Goal: Task Accomplishment & Management: Use online tool/utility

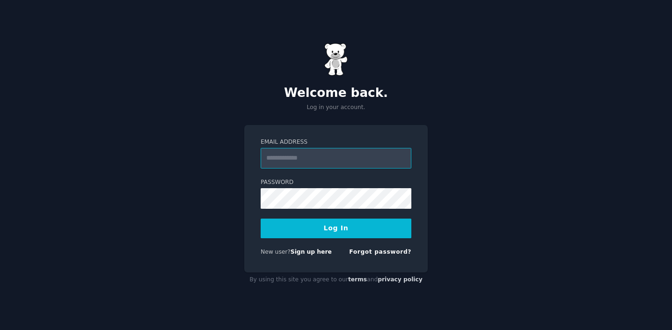
type input "**********"
click at [341, 233] on button "Log In" at bounding box center [336, 229] width 151 height 20
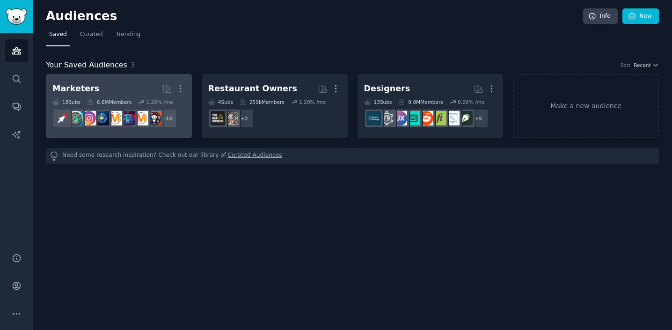
click at [99, 90] on h2 "Marketers More" at bounding box center [118, 89] width 133 height 16
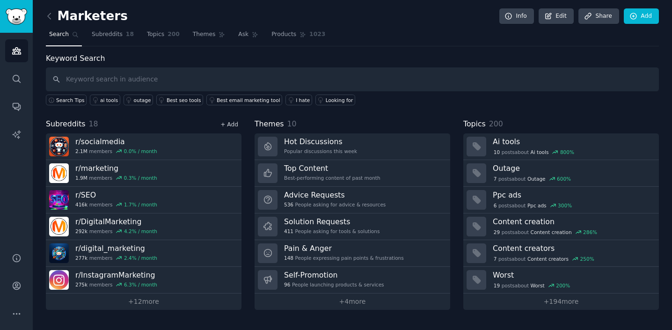
click at [234, 125] on link "+ Add" at bounding box center [229, 124] width 18 height 7
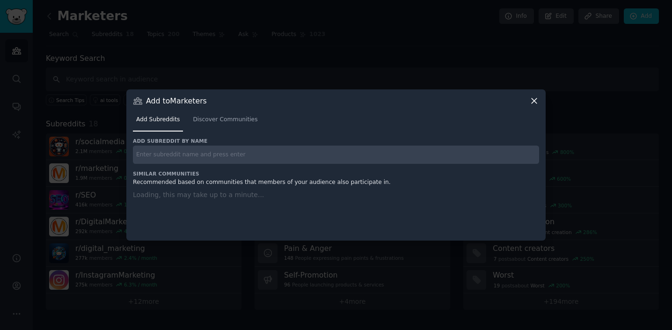
click at [532, 102] on icon at bounding box center [534, 100] width 5 height 5
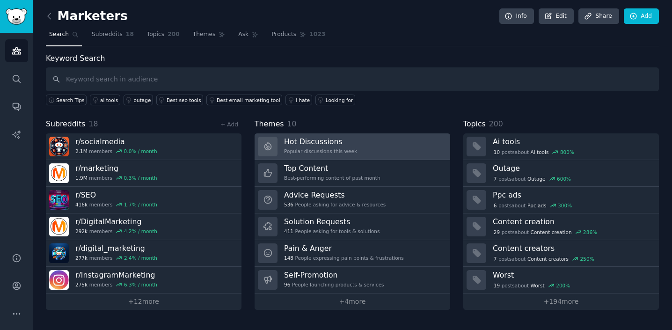
click at [339, 148] on div "Popular discussions this week" at bounding box center [320, 151] width 73 height 7
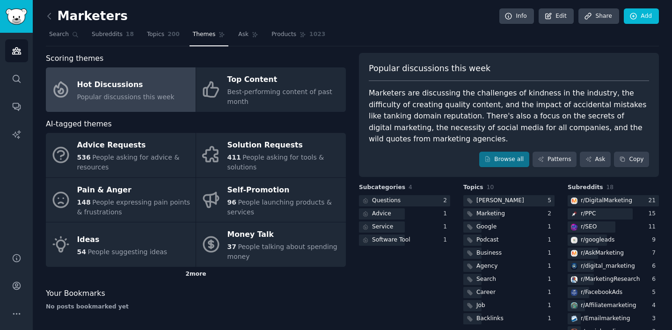
click at [191, 274] on div "2 more" at bounding box center [196, 274] width 300 height 15
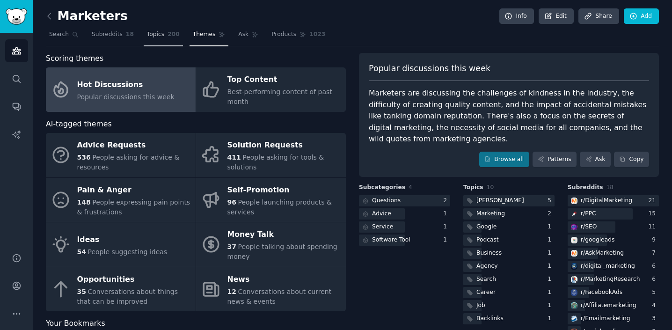
click at [163, 37] on link "Topics 200" at bounding box center [163, 36] width 39 height 19
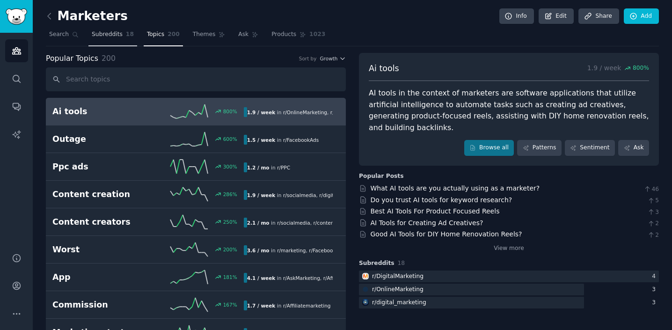
click at [115, 37] on span "Subreddits" at bounding box center [107, 34] width 31 height 8
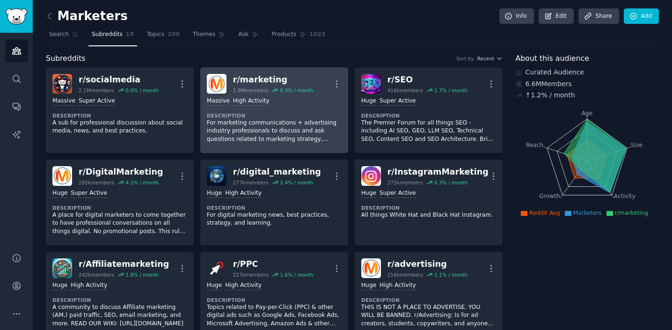
click at [289, 122] on p "For marketing communications + advertising industry professionals to discuss an…" at bounding box center [274, 131] width 135 height 25
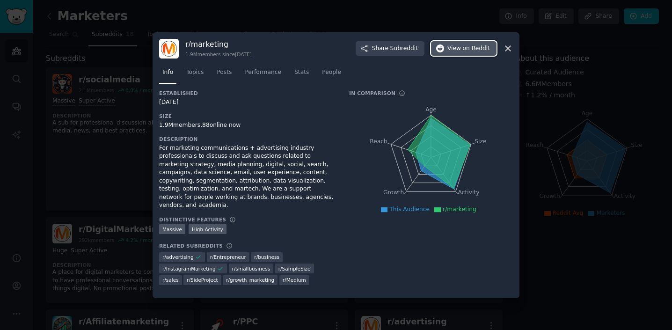
click at [475, 53] on span "on Reddit" at bounding box center [476, 48] width 27 height 8
click at [509, 52] on icon at bounding box center [508, 49] width 10 height 10
